Goal: Task Accomplishment & Management: Manage account settings

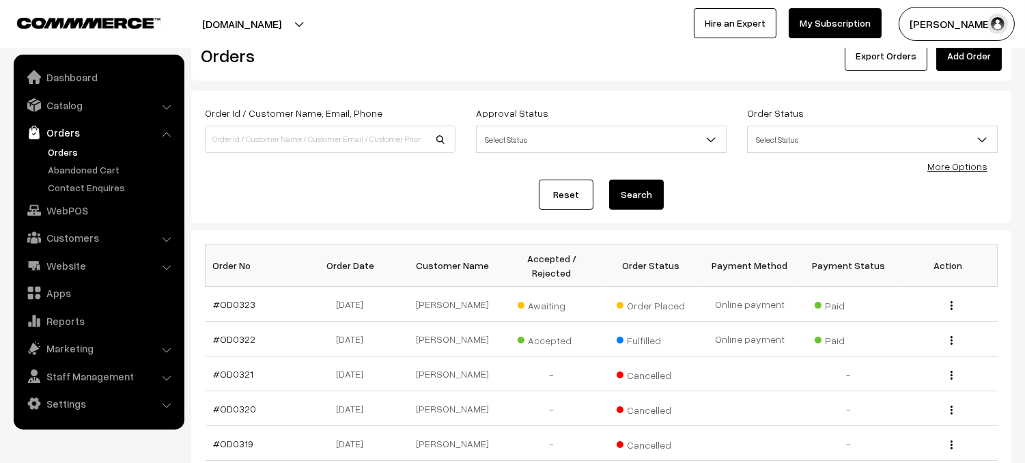
scroll to position [57, 0]
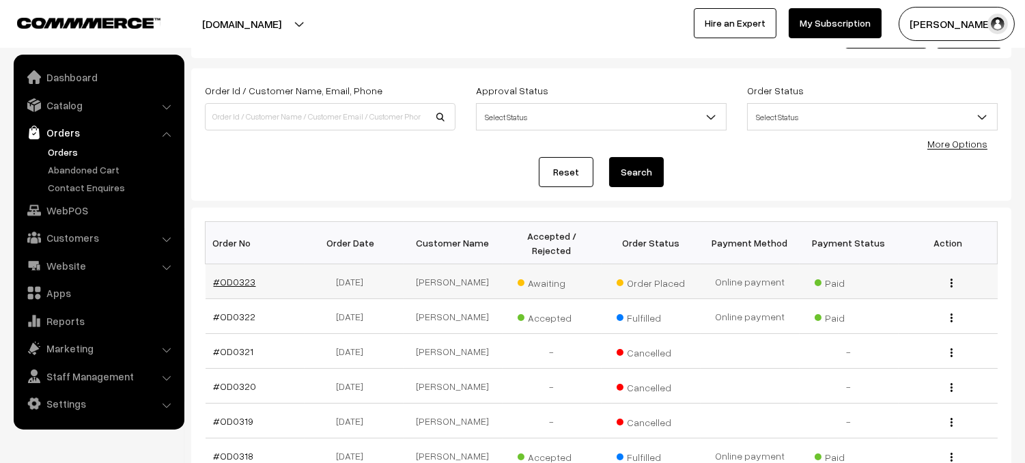
click at [232, 285] on link "#OD0323" at bounding box center [235, 282] width 42 height 12
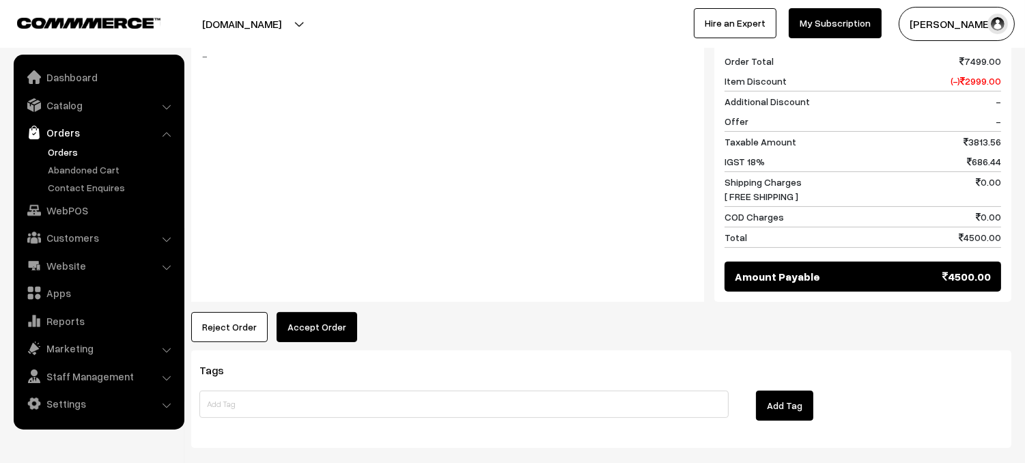
click at [328, 312] on button "Accept Order" at bounding box center [317, 327] width 81 height 30
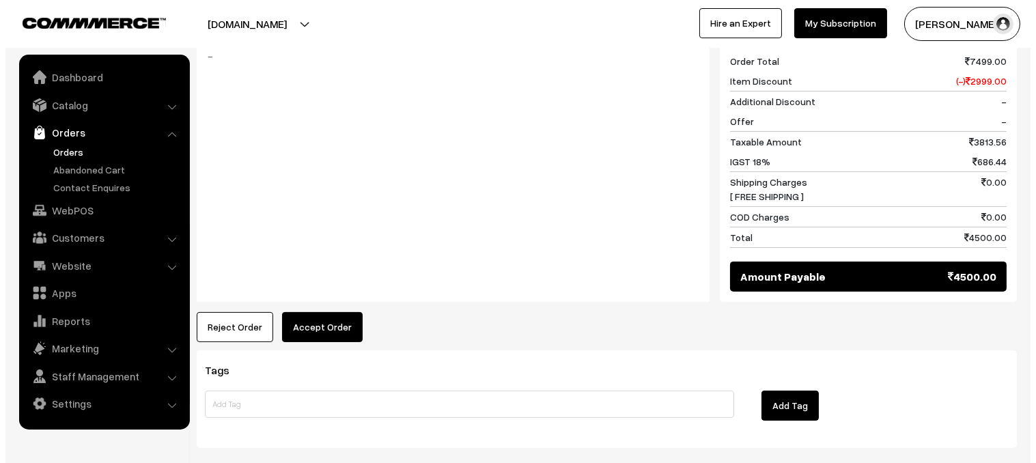
scroll to position [607, 0]
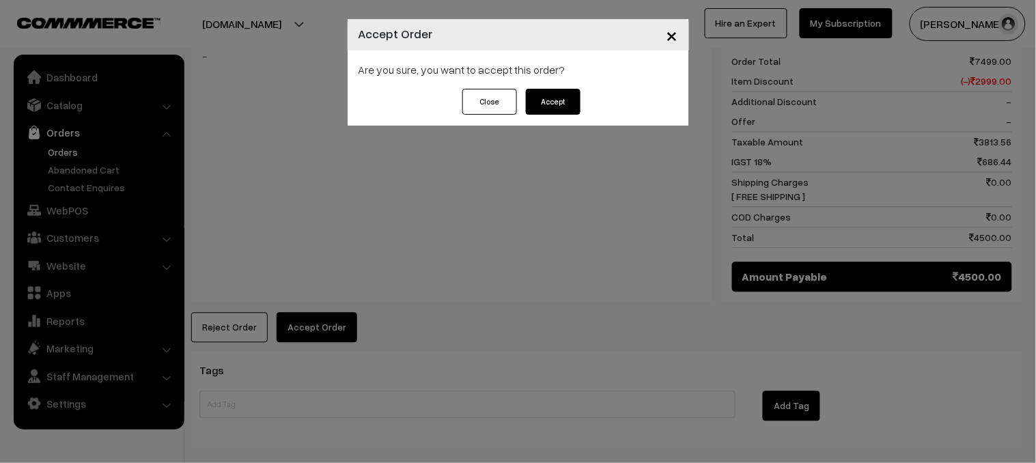
click at [551, 100] on button "Accept" at bounding box center [553, 102] width 55 height 26
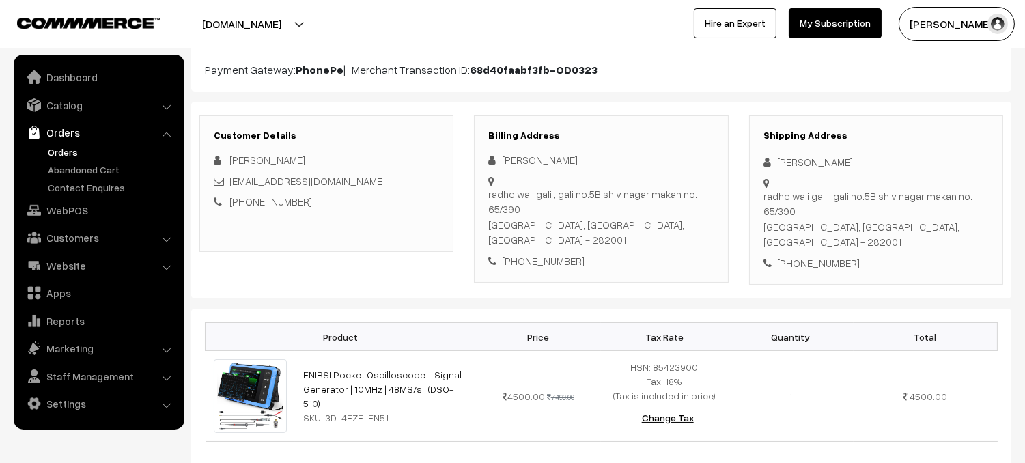
scroll to position [133, 0]
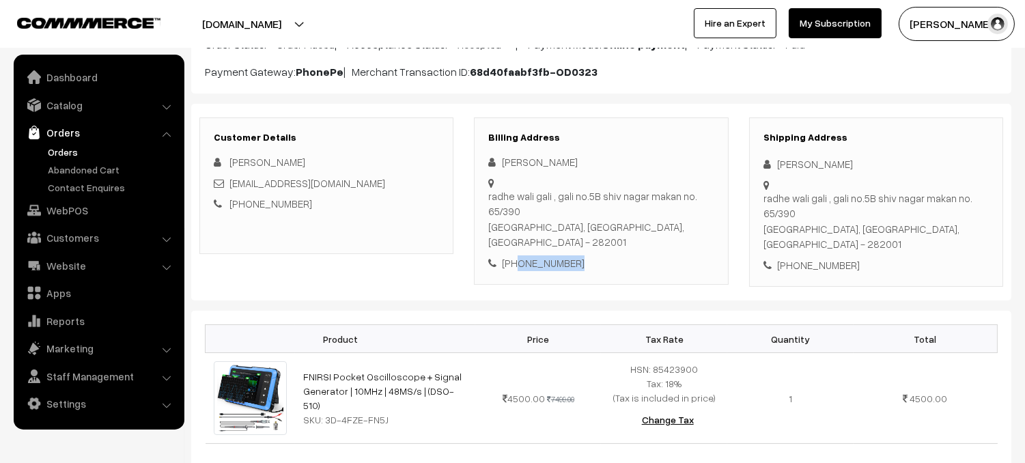
drag, startPoint x: 517, startPoint y: 247, endPoint x: 588, endPoint y: 249, distance: 71.1
click at [588, 255] on div "[PHONE_NUMBER]" at bounding box center [600, 263] width 225 height 16
copy div "9027243439"
click at [633, 162] on div "[PERSON_NAME]" at bounding box center [600, 162] width 225 height 16
drag, startPoint x: 763, startPoint y: 197, endPoint x: 931, endPoint y: 227, distance: 170.7
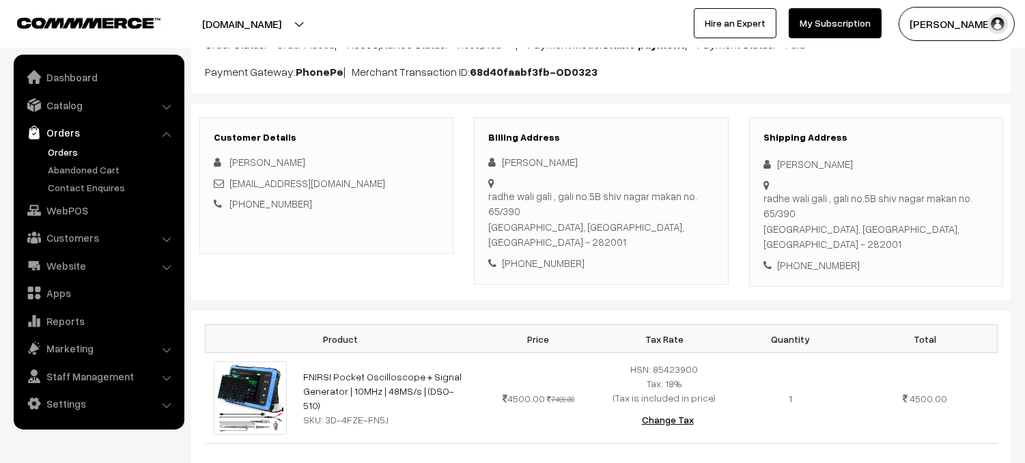
click at [931, 227] on div "radhe wali gali , gali no.5B shiv nagar makan no. 65/390 agra, Uttar Pradesh, I…" at bounding box center [876, 221] width 225 height 61
copy div "radhe wali gali , gali no.5B shiv nagar makan no. 65/390 agra, Uttar Pradesh, I…"
click at [928, 270] on div "Shipping Address Pradeep Shakya radhe wali gali , gali no.5B shiv nagar makan n…" at bounding box center [876, 202] width 254 height 170
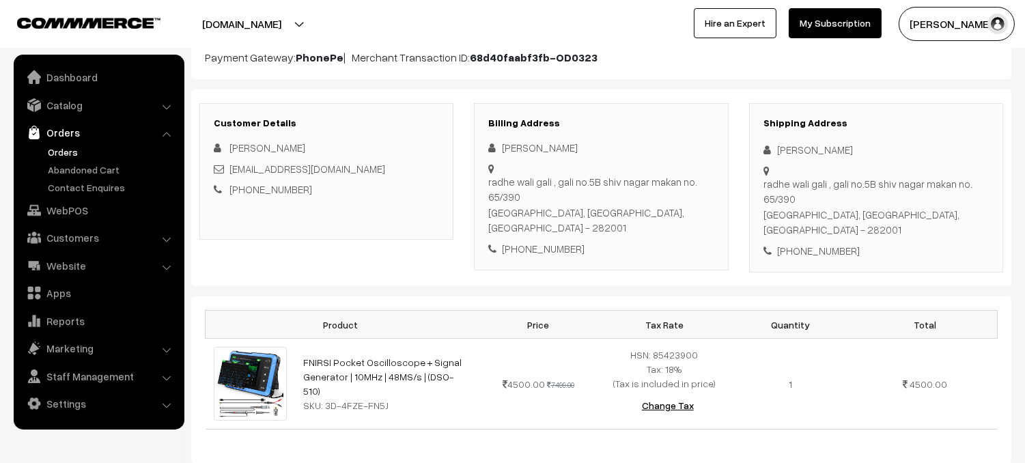
scroll to position [148, 0]
drag, startPoint x: 763, startPoint y: 184, endPoint x: 848, endPoint y: 210, distance: 88.6
click at [848, 210] on div "radhe wali gali , gali no.5B shiv nagar makan no. 65/390 agra, Uttar Pradesh, I…" at bounding box center [876, 206] width 225 height 61
drag, startPoint x: 764, startPoint y: 182, endPoint x: 966, endPoint y: 214, distance: 204.7
click at [966, 214] on div "radhe wali gali , gali no.5B shiv nagar makan no. 65/390 agra, Uttar Pradesh, I…" at bounding box center [876, 206] width 225 height 61
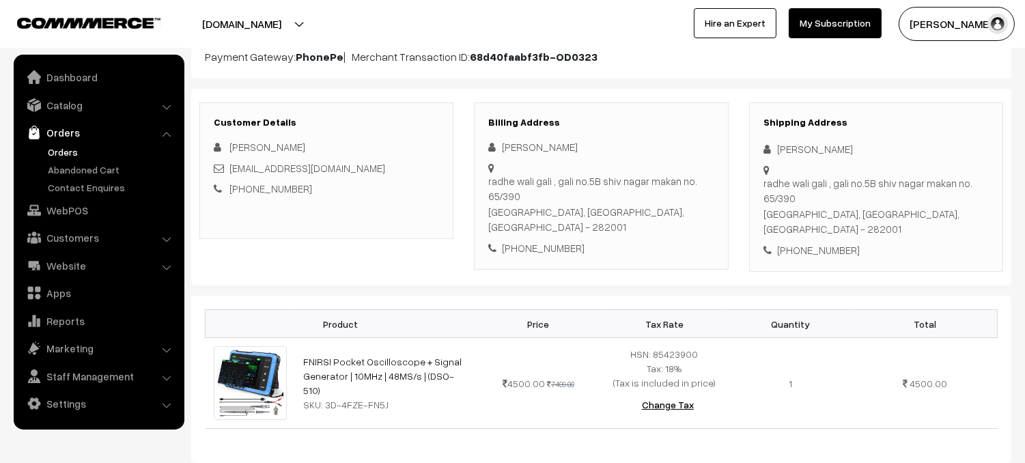
copy div "radhe wali gali , gali no.5B shiv nagar makan no. 65/390 agra, Uttar Pradesh, I…"
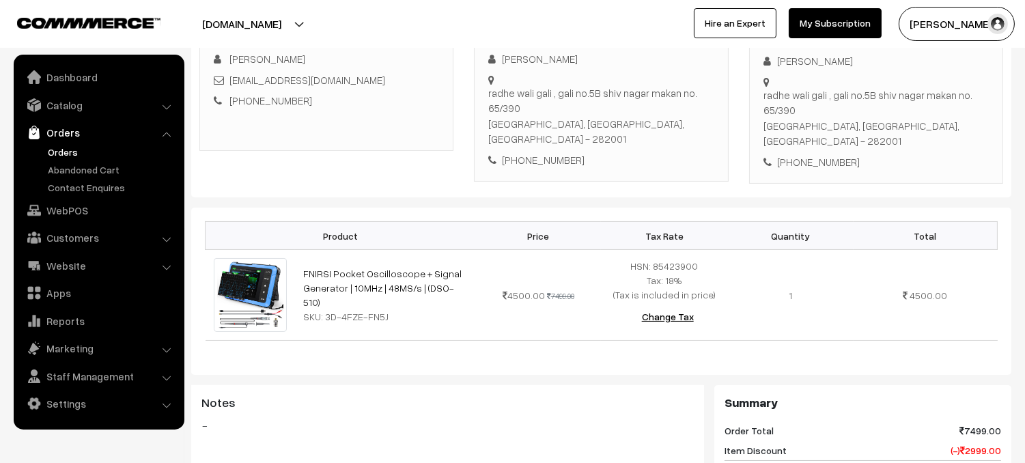
scroll to position [0, 0]
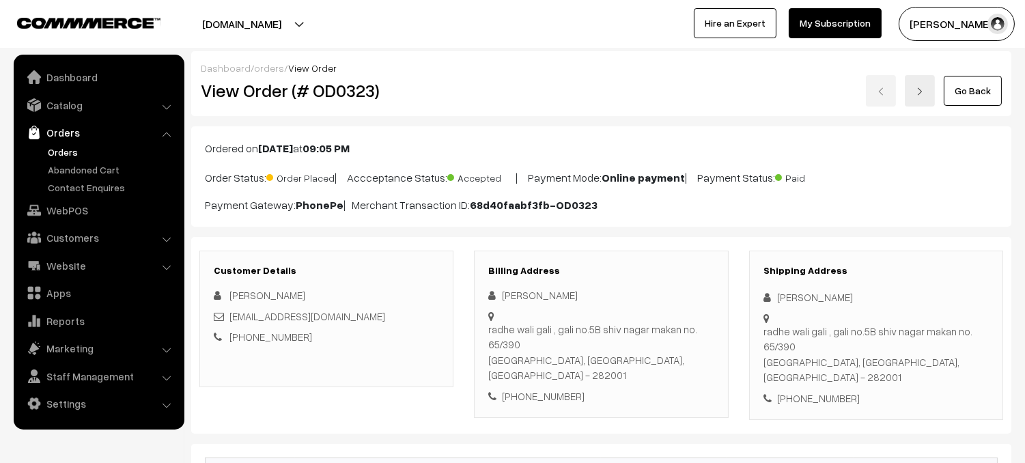
click at [883, 296] on div "[PERSON_NAME]" at bounding box center [876, 298] width 225 height 16
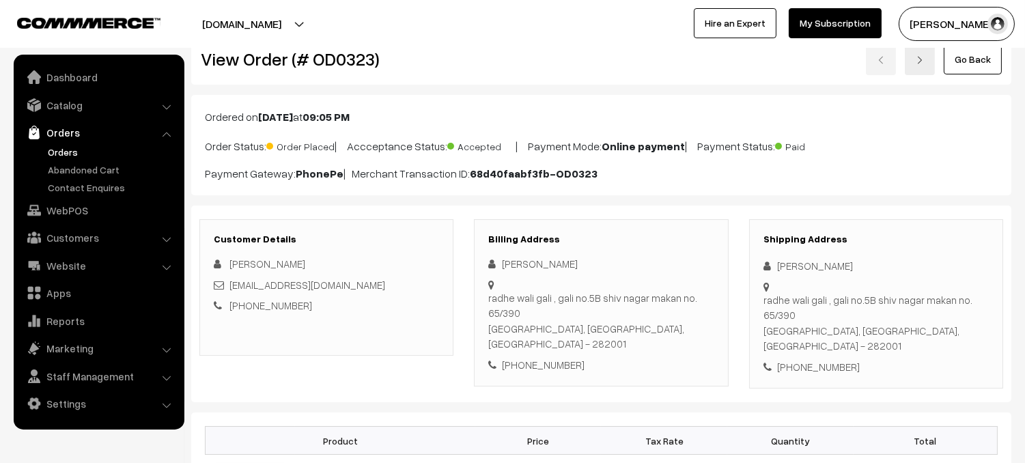
scroll to position [51, 0]
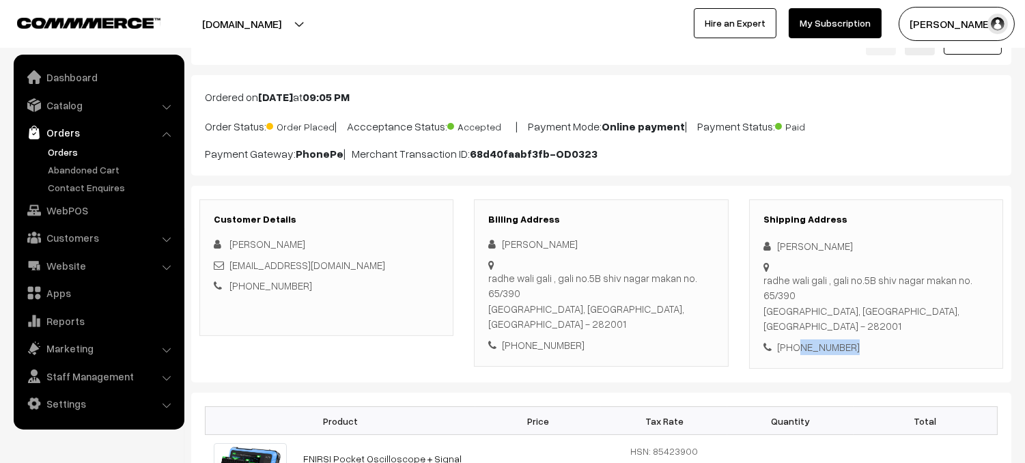
drag, startPoint x: 793, startPoint y: 331, endPoint x: 859, endPoint y: 336, distance: 65.7
click at [859, 339] on div "+91 9027243439" at bounding box center [876, 347] width 225 height 16
copy div "9027243439"
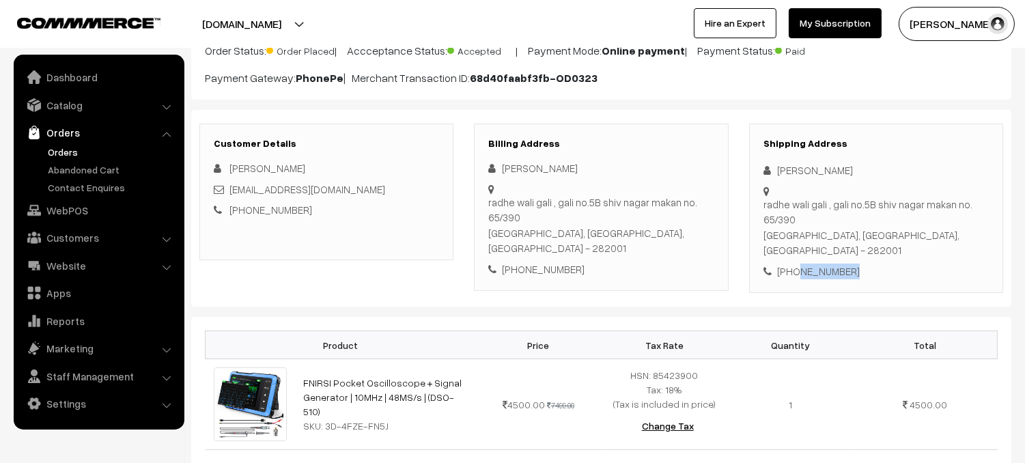
scroll to position [193, 0]
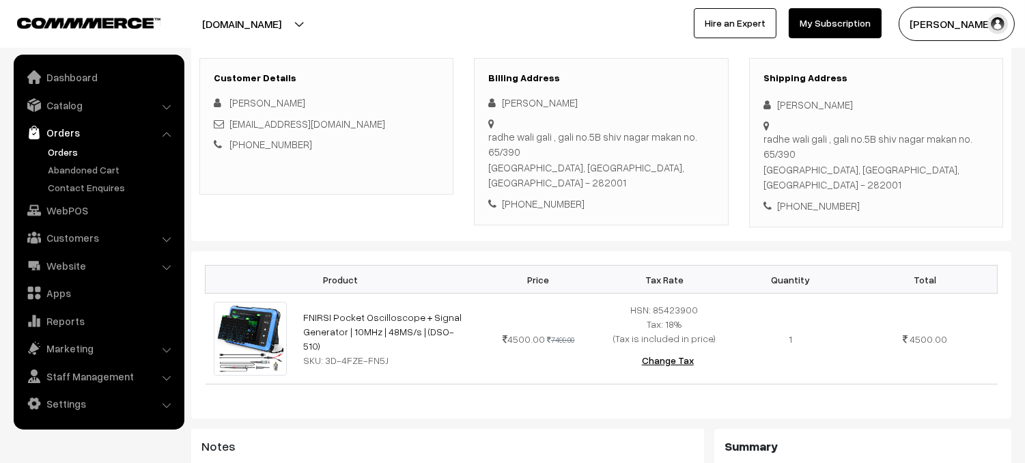
click at [460, 229] on div "Dashboard / orders / View Order View Order (# OD0323) Go Back Ordered on Sep 24…" at bounding box center [601, 435] width 820 height 1152
click at [385, 324] on link "FNIRSI Pocket Oscilloscope + Signal Generator | 10MHz | 48MS/s | (DSO-510)" at bounding box center [382, 331] width 158 height 40
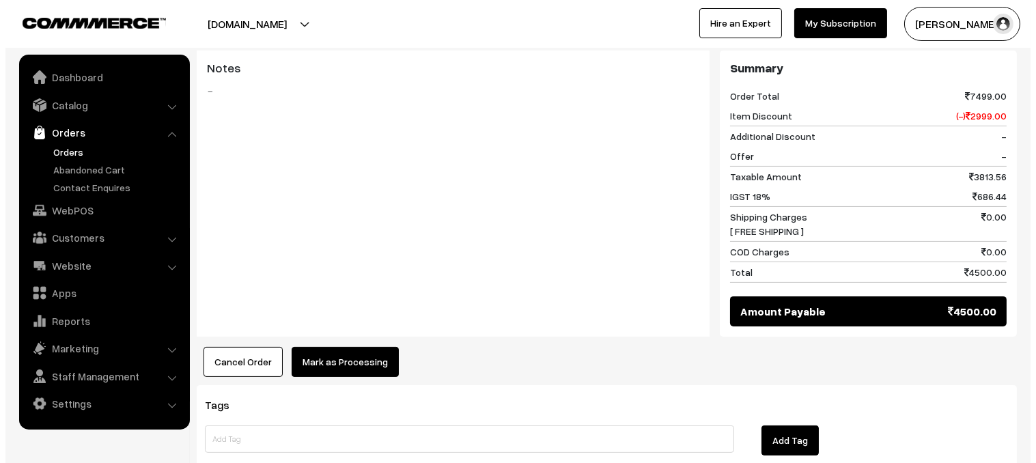
scroll to position [576, 0]
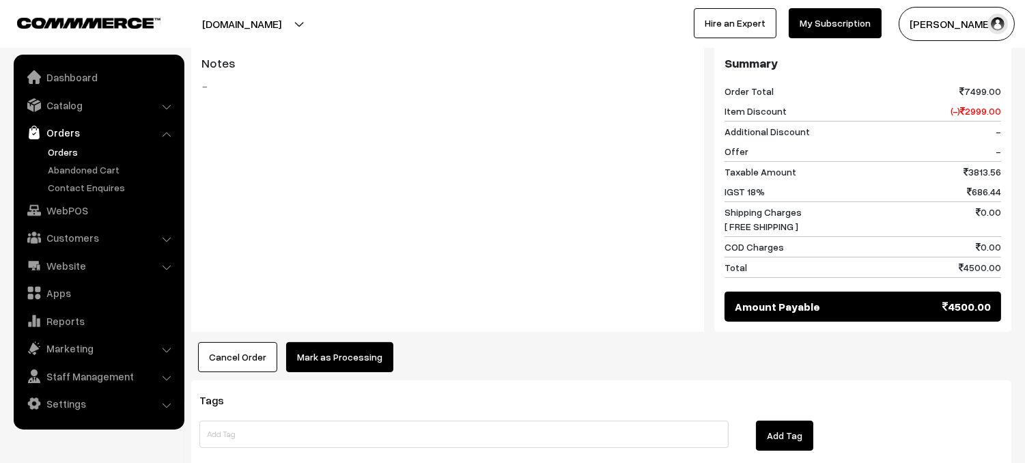
click at [326, 345] on button "Mark as Processing" at bounding box center [339, 357] width 107 height 30
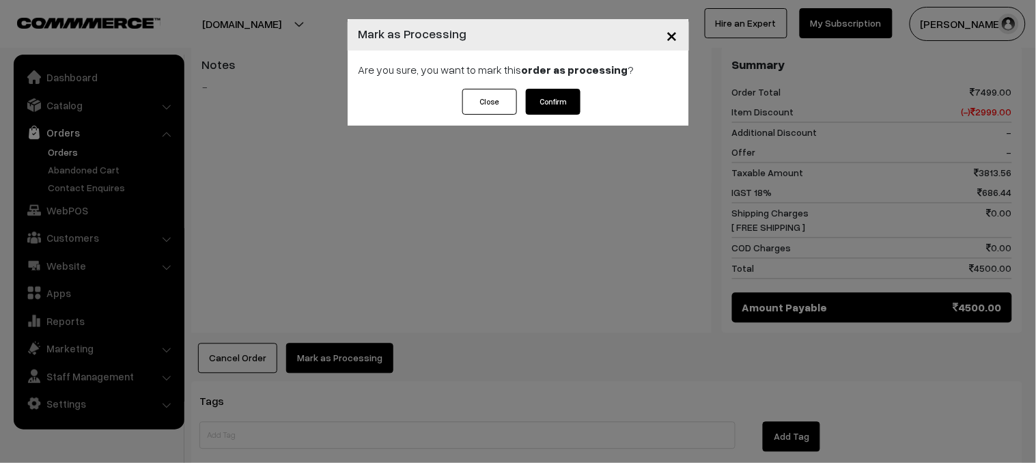
click at [562, 98] on button "Confirm" at bounding box center [553, 102] width 55 height 26
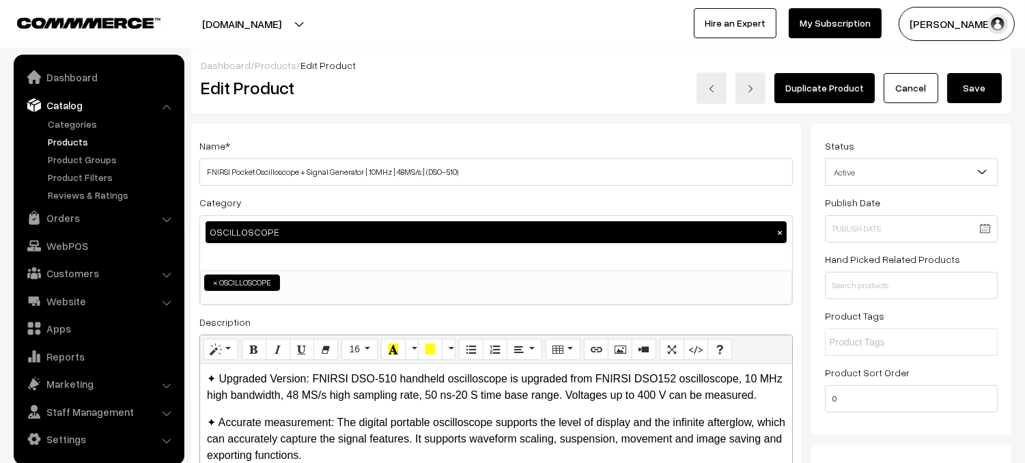
scroll to position [3, 0]
drag, startPoint x: 464, startPoint y: 171, endPoint x: 233, endPoint y: 165, distance: 230.9
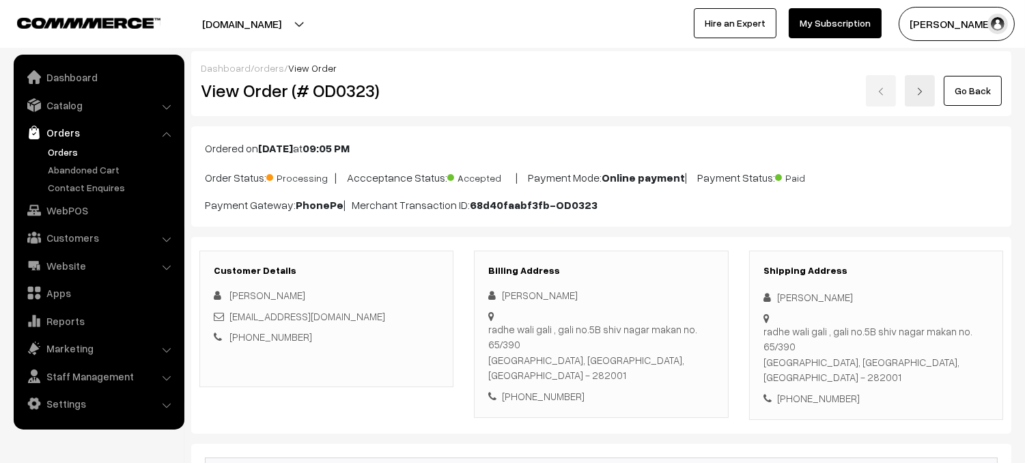
click at [59, 153] on link "Orders" at bounding box center [111, 152] width 135 height 14
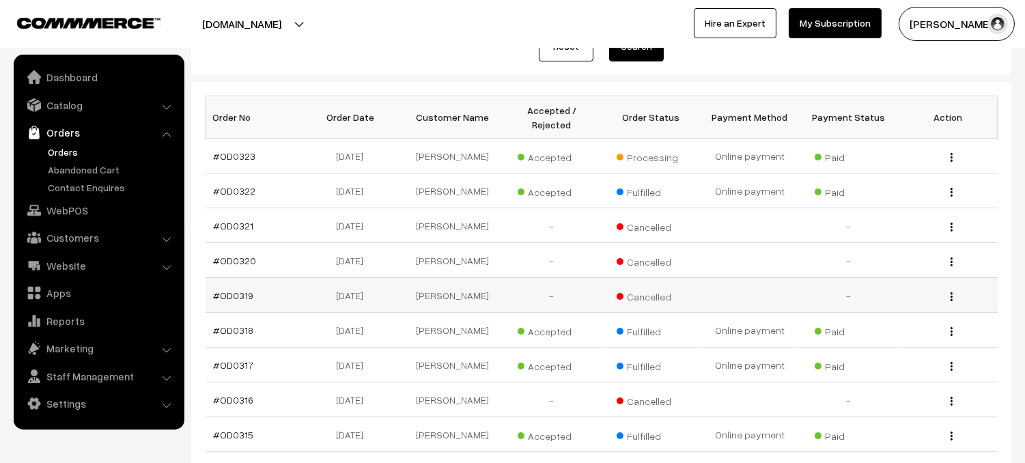
scroll to position [186, 0]
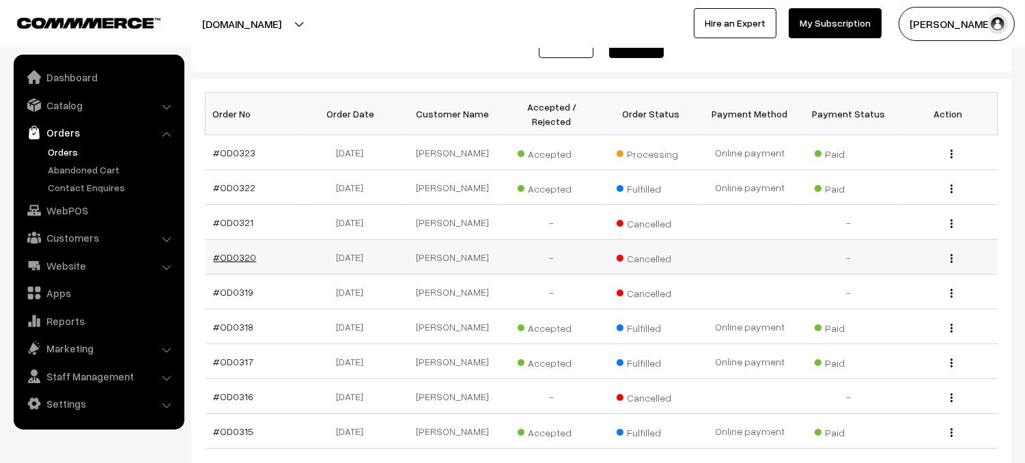
click at [217, 258] on link "#OD0320" at bounding box center [235, 257] width 43 height 12
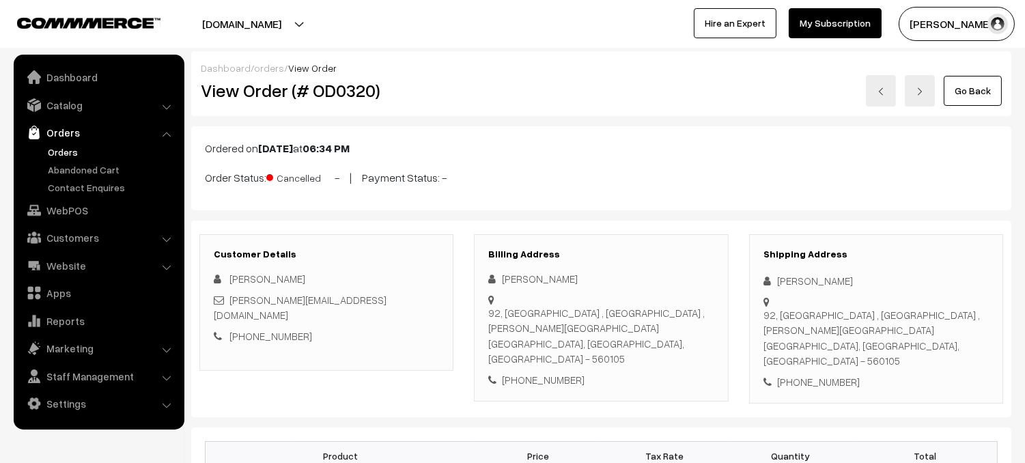
click at [877, 85] on link at bounding box center [881, 90] width 30 height 31
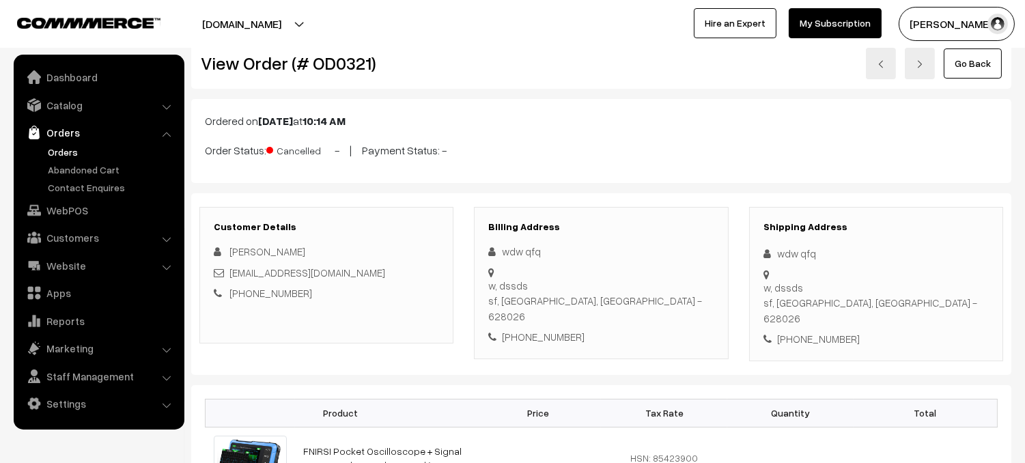
scroll to position [30, 0]
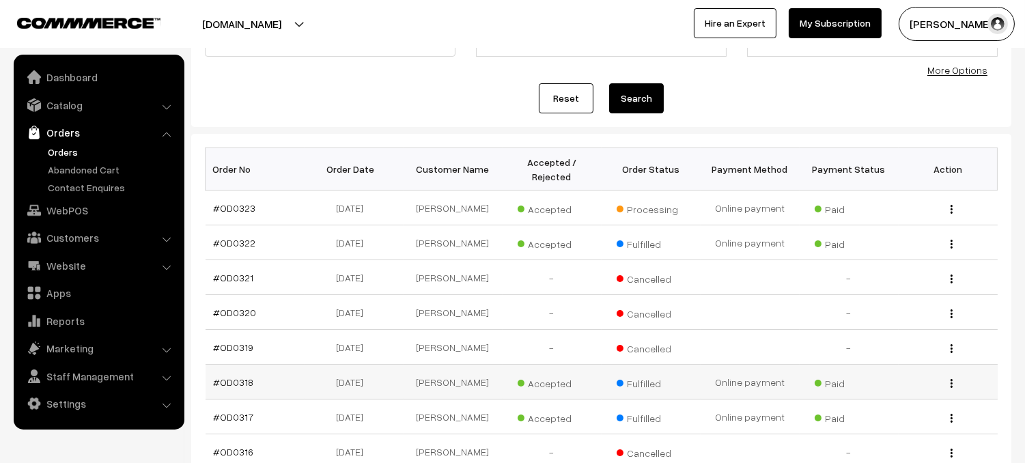
scroll to position [152, 0]
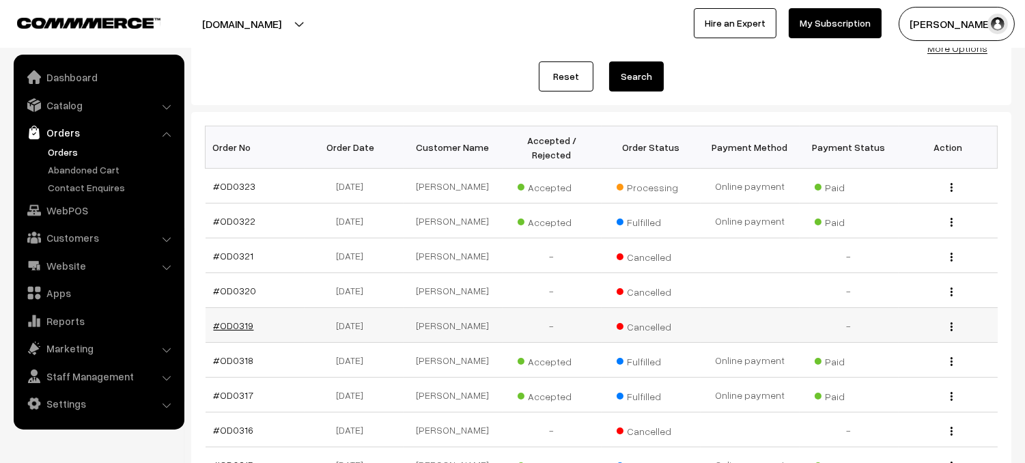
click at [222, 326] on link "#OD0319" at bounding box center [234, 326] width 40 height 12
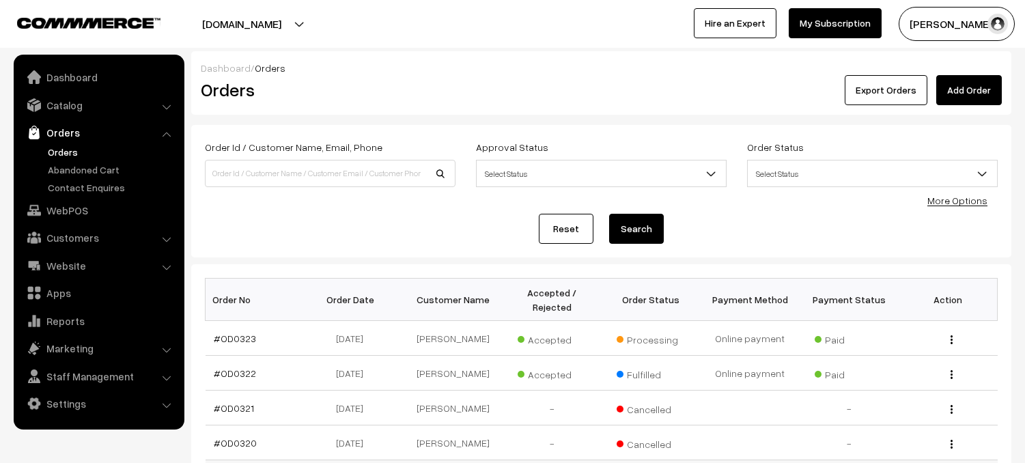
scroll to position [152, 0]
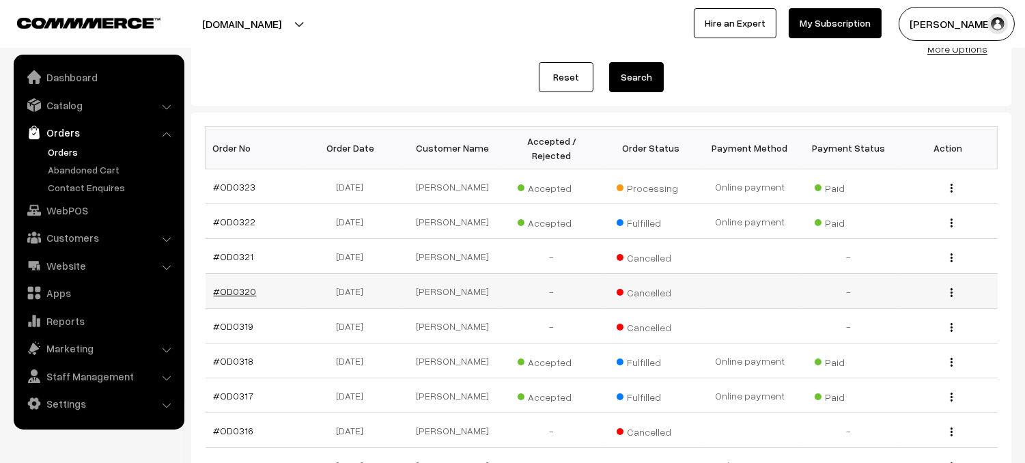
click at [245, 294] on link "#OD0320" at bounding box center [235, 291] width 43 height 12
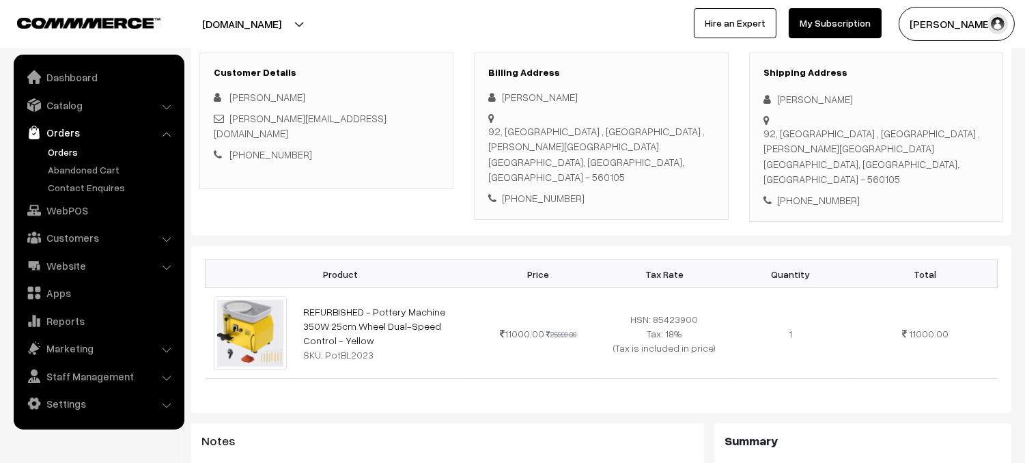
scroll to position [164, 0]
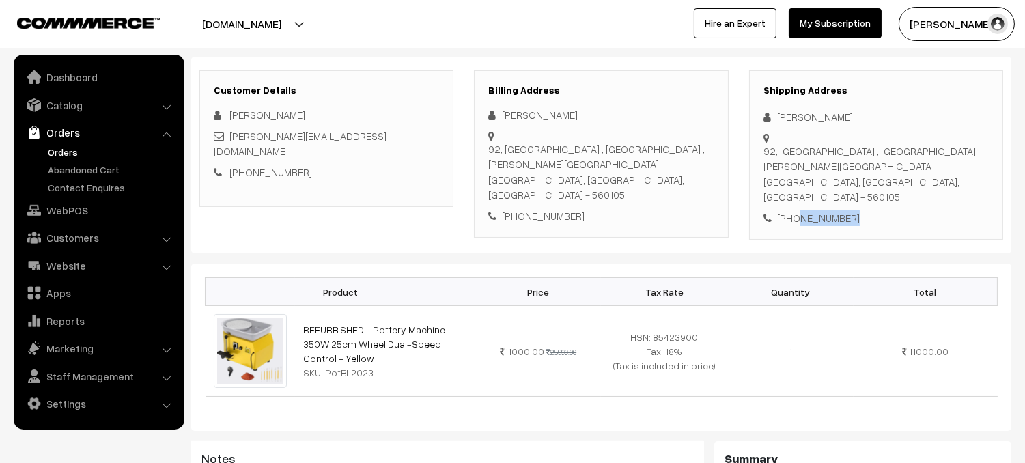
copy div "9515125446"
drag, startPoint x: 793, startPoint y: 174, endPoint x: 759, endPoint y: 156, distance: 38.2
click at [816, 165] on div "Shipping Address Sweta Khandelwal 92, tnr farms , giddenhalli village , kalu ba…" at bounding box center [876, 155] width 254 height 170
click at [918, 191] on div "Shipping Address Sweta Khandelwal 92, tnr farms , giddenhalli village , kalu ba…" at bounding box center [876, 155] width 254 height 170
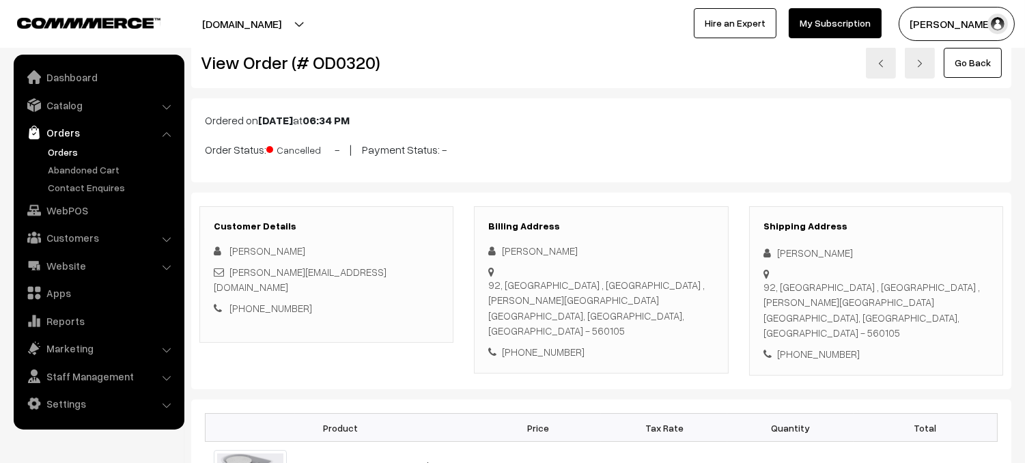
scroll to position [0, 0]
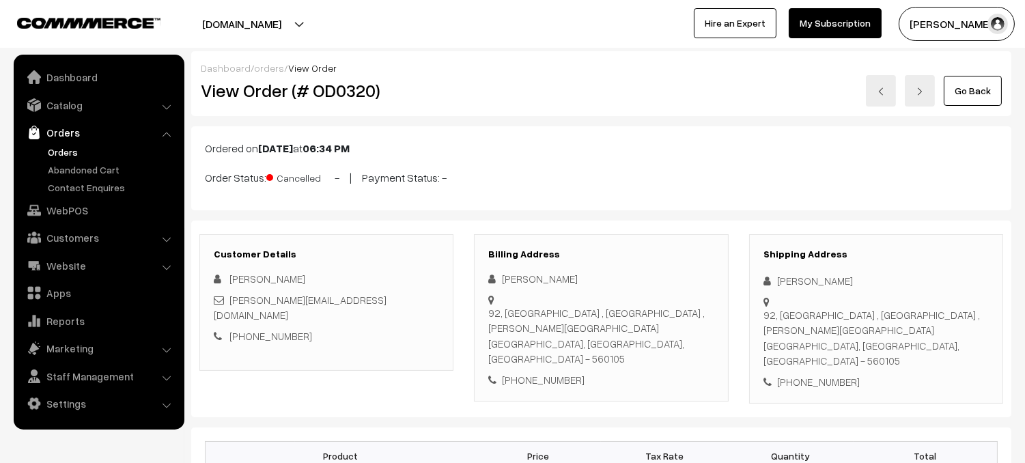
click at [70, 150] on link "Orders" at bounding box center [111, 152] width 135 height 14
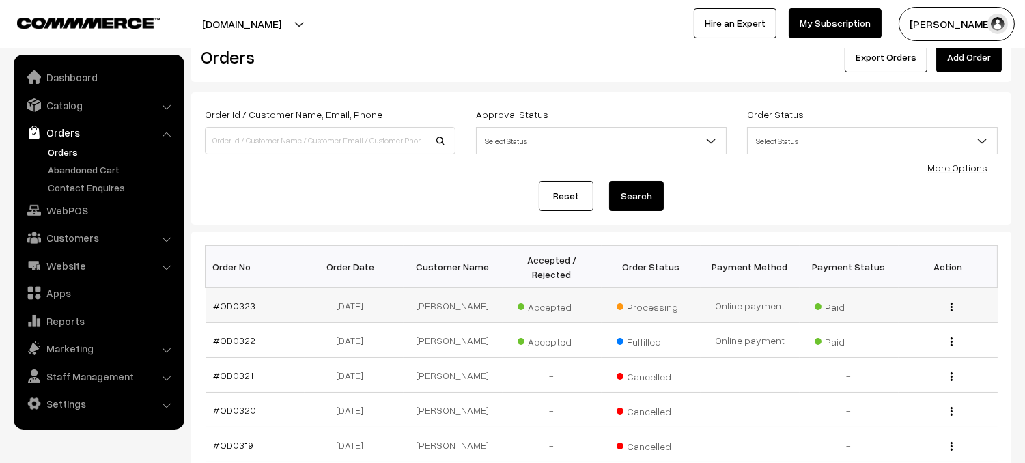
scroll to position [35, 0]
click at [233, 303] on link "#OD0323" at bounding box center [235, 304] width 42 height 12
